Goal: Task Accomplishment & Management: Use online tool/utility

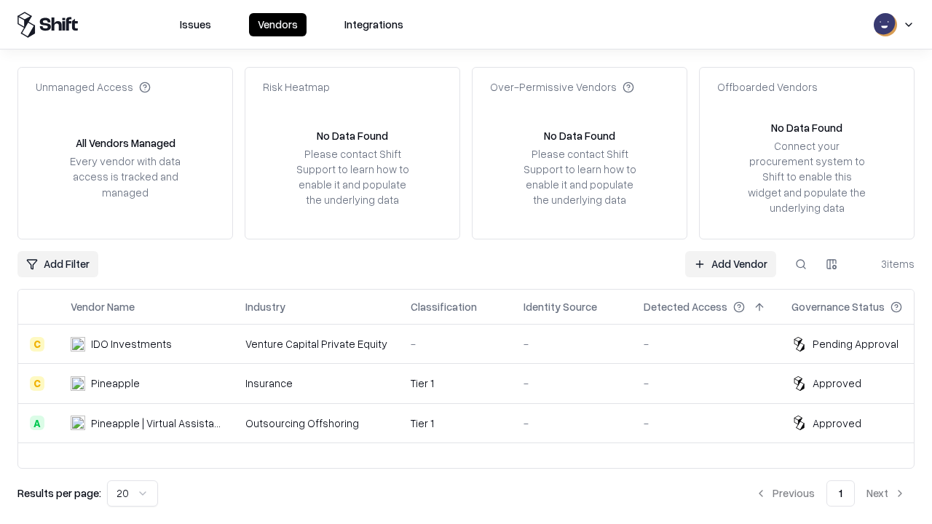
click at [730, 264] on link "Add Vendor" at bounding box center [730, 264] width 91 height 26
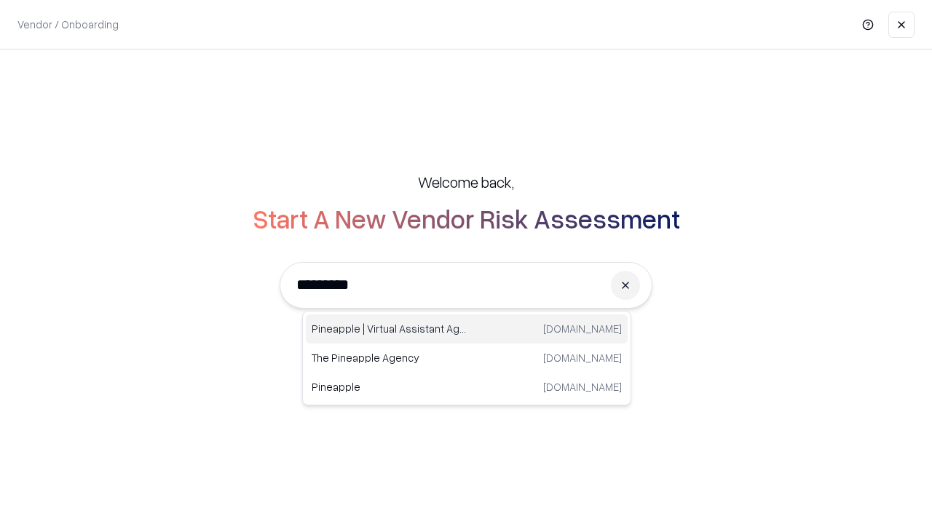
click at [467, 329] on div "Pineapple | Virtual Assistant Agency [DOMAIN_NAME]" at bounding box center [467, 329] width 322 height 29
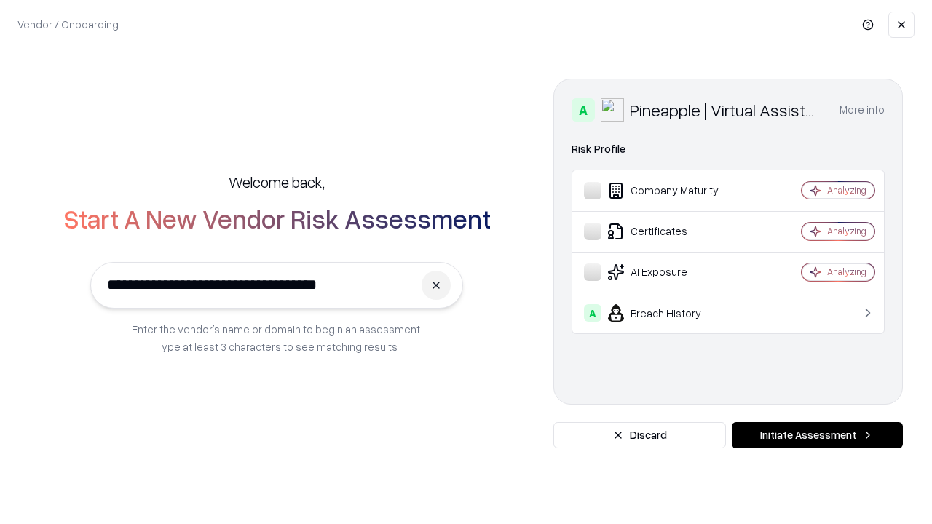
type input "**********"
click at [817, 436] on button "Initiate Assessment" at bounding box center [817, 435] width 171 height 26
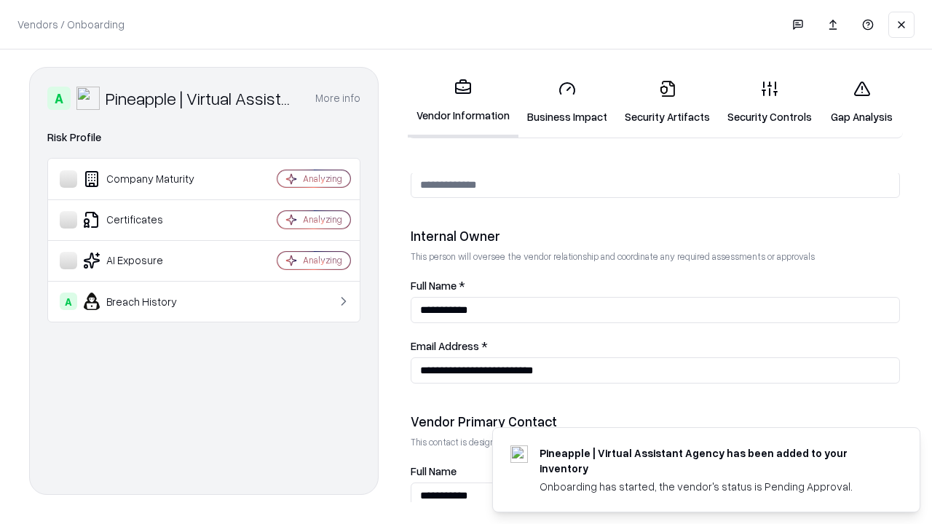
scroll to position [754, 0]
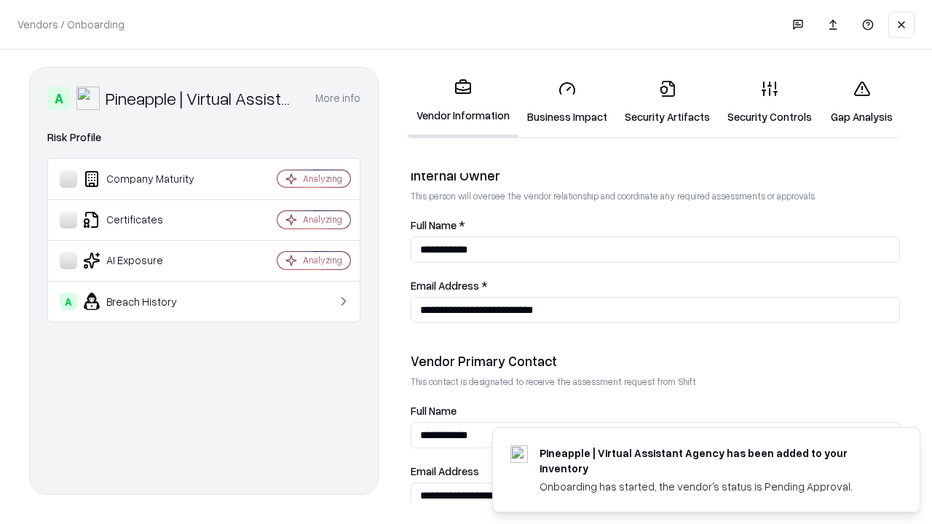
click at [567, 102] on link "Business Impact" at bounding box center [568, 102] width 98 height 68
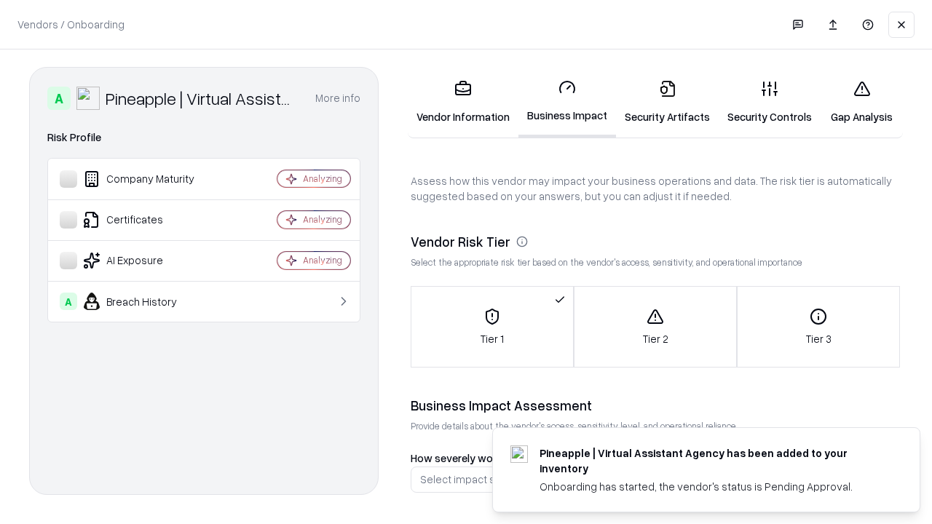
click at [862, 102] on link "Gap Analysis" at bounding box center [862, 102] width 82 height 68
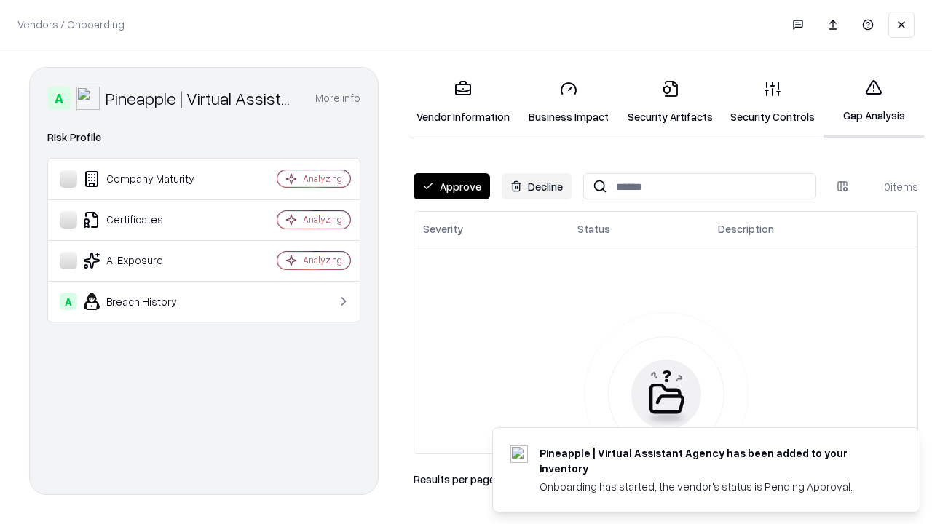
click at [452, 186] on button "Approve" at bounding box center [452, 186] width 76 height 26
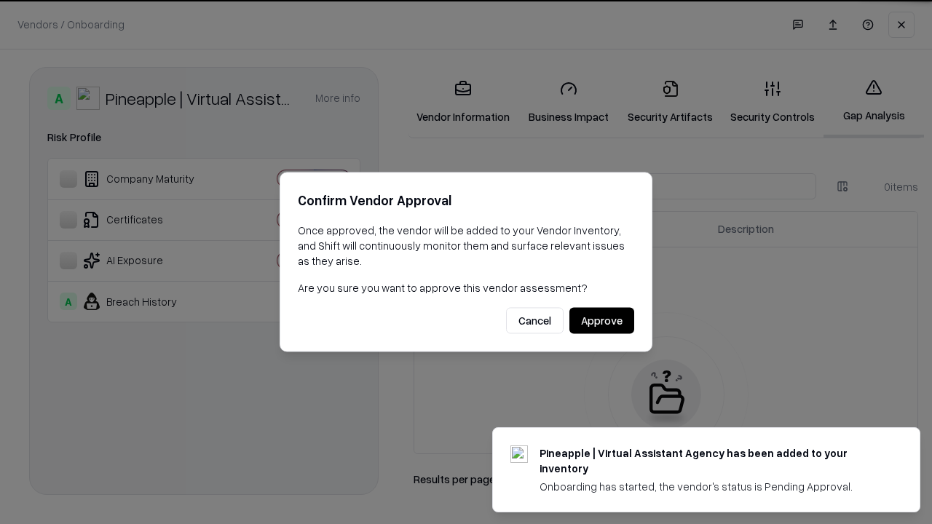
click at [602, 320] on button "Approve" at bounding box center [602, 321] width 65 height 26
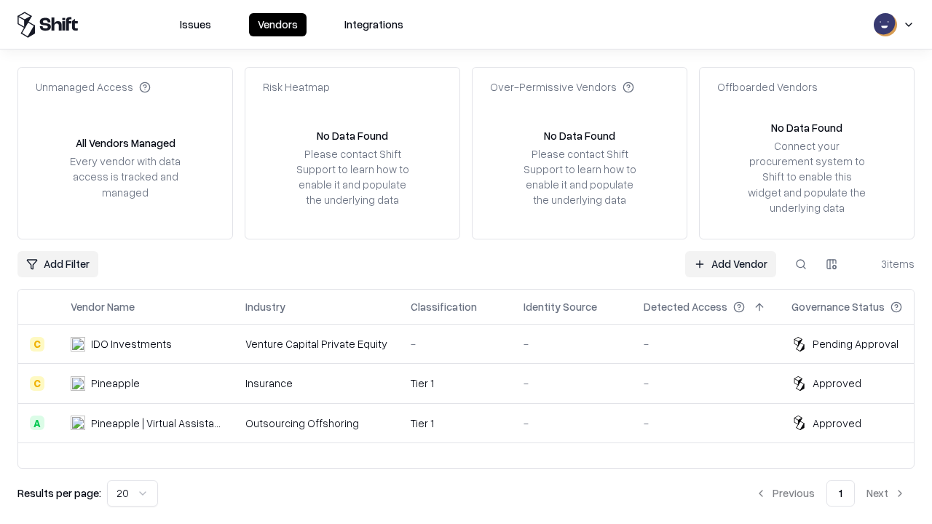
type input "**********"
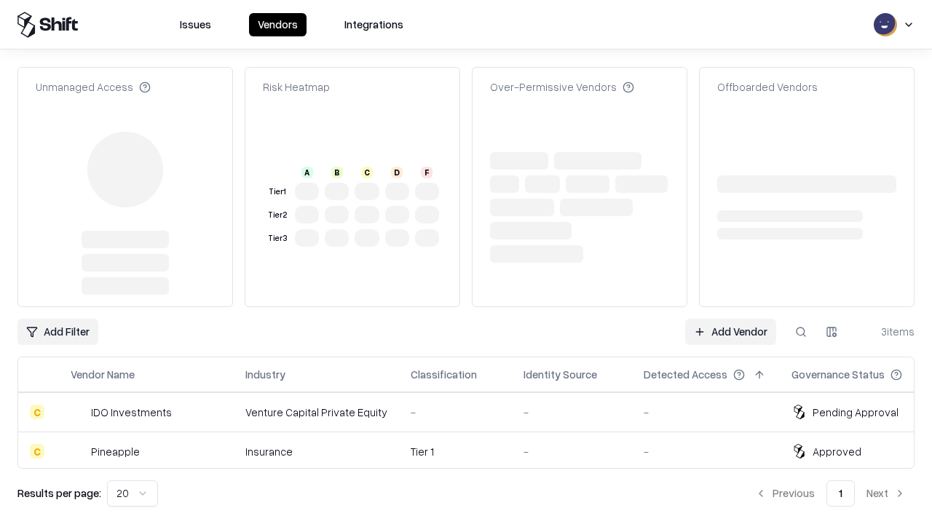
click at [730, 319] on link "Add Vendor" at bounding box center [730, 332] width 91 height 26
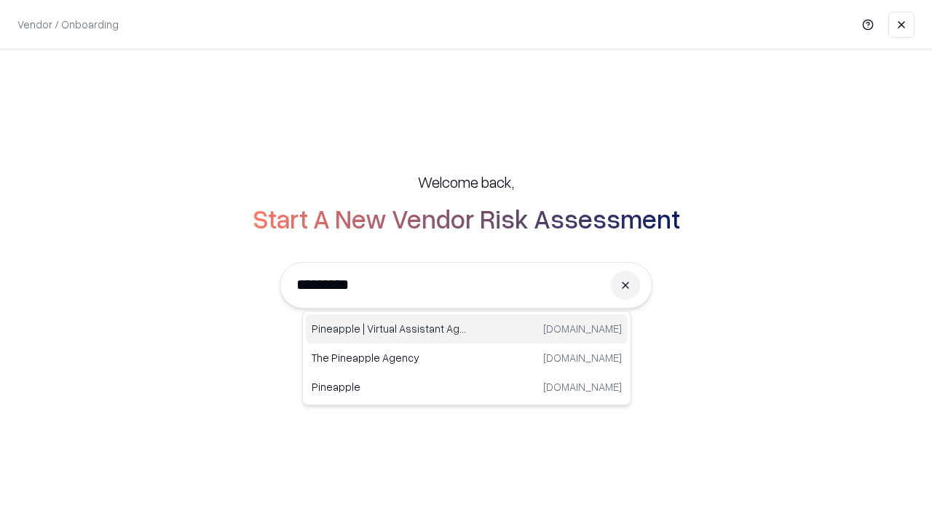
click at [467, 329] on div "Pineapple | Virtual Assistant Agency [DOMAIN_NAME]" at bounding box center [467, 329] width 322 height 29
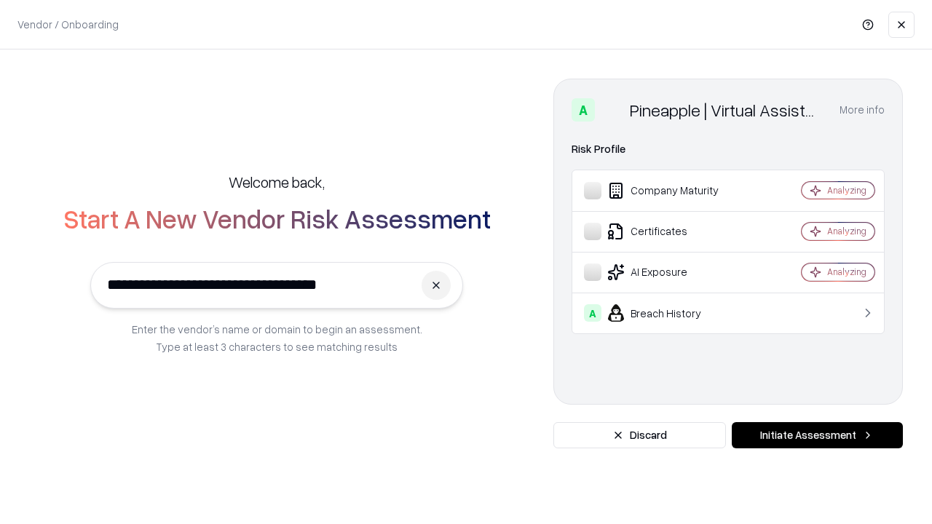
type input "**********"
click at [817, 436] on button "Initiate Assessment" at bounding box center [817, 435] width 171 height 26
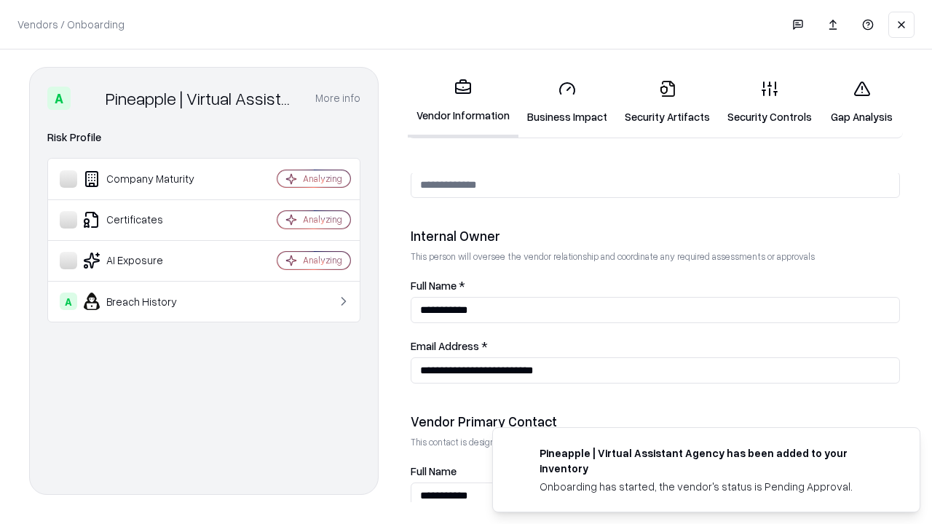
scroll to position [754, 0]
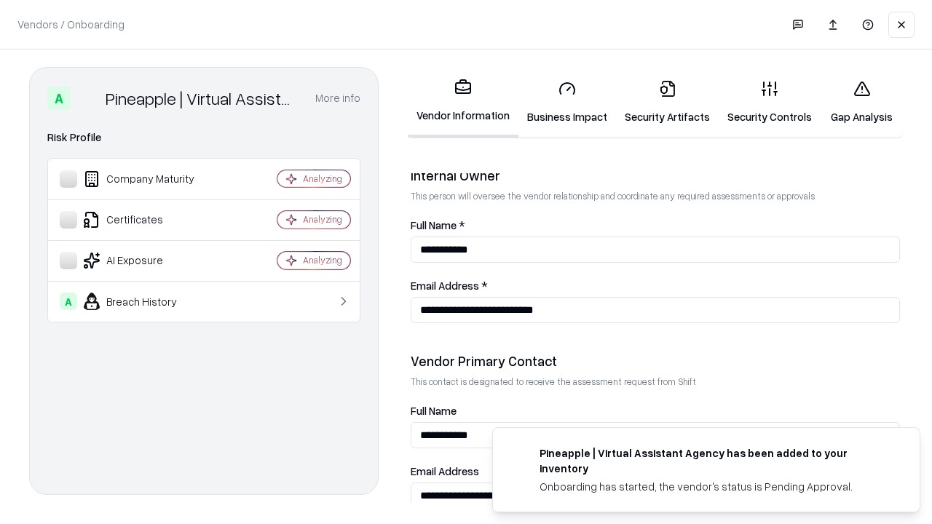
click at [862, 102] on link "Gap Analysis" at bounding box center [862, 102] width 82 height 68
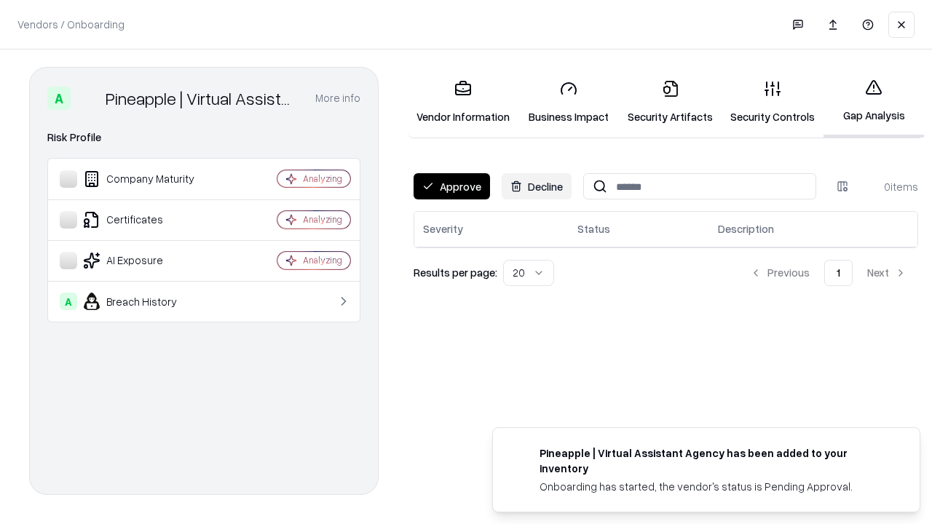
click at [452, 186] on button "Approve" at bounding box center [452, 186] width 76 height 26
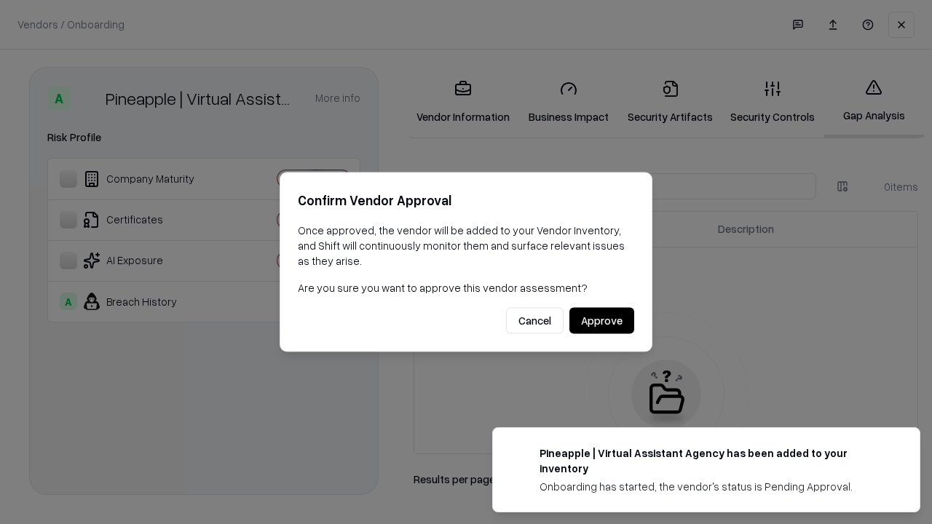
click at [602, 320] on button "Approve" at bounding box center [602, 321] width 65 height 26
